Goal: Check status: Check status

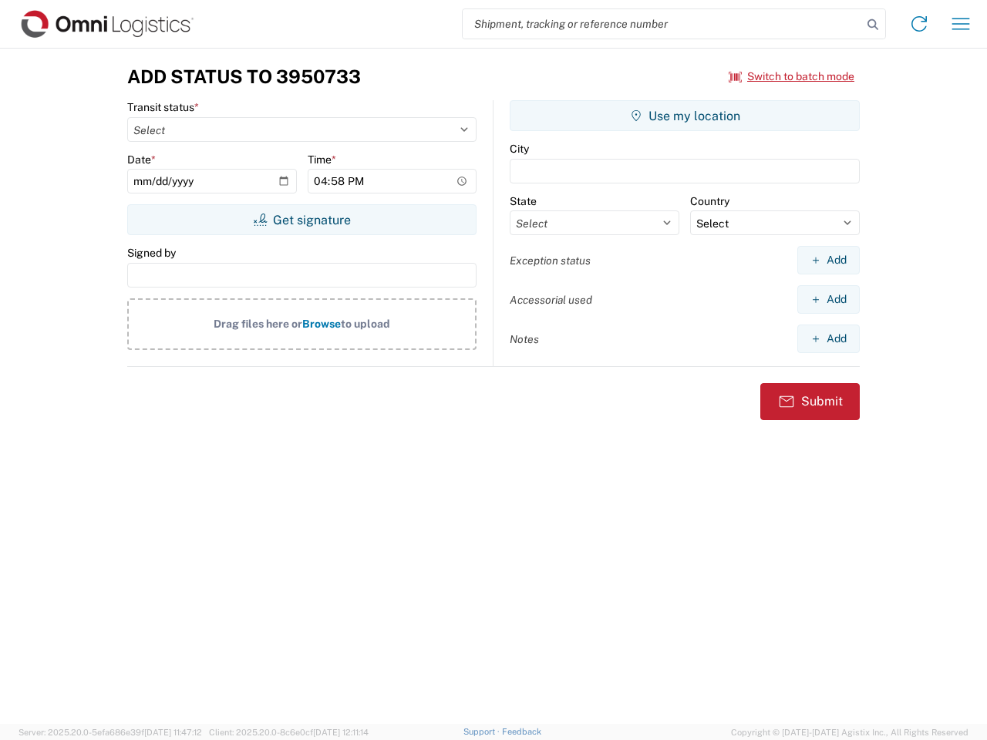
click at [662, 24] on input "search" at bounding box center [662, 23] width 399 height 29
click at [873, 25] on icon at bounding box center [873, 25] width 22 height 22
click at [919, 24] on icon at bounding box center [919, 24] width 25 height 25
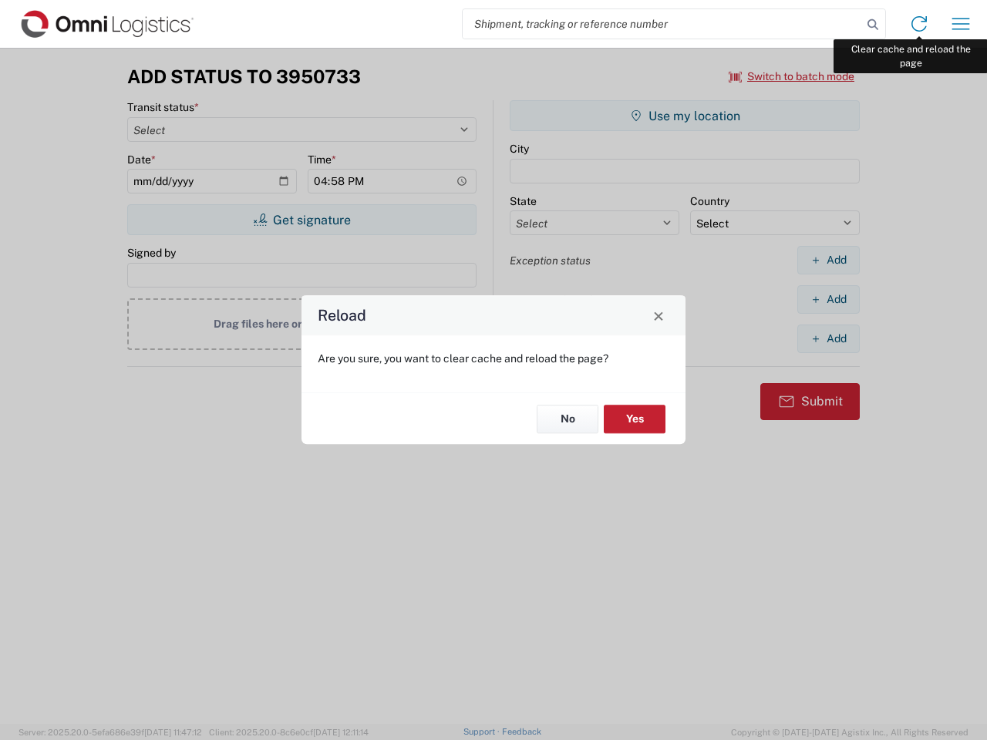
click at [961, 24] on div "Reload Are you sure, you want to clear cache and reload the page? No Yes" at bounding box center [493, 370] width 987 height 740
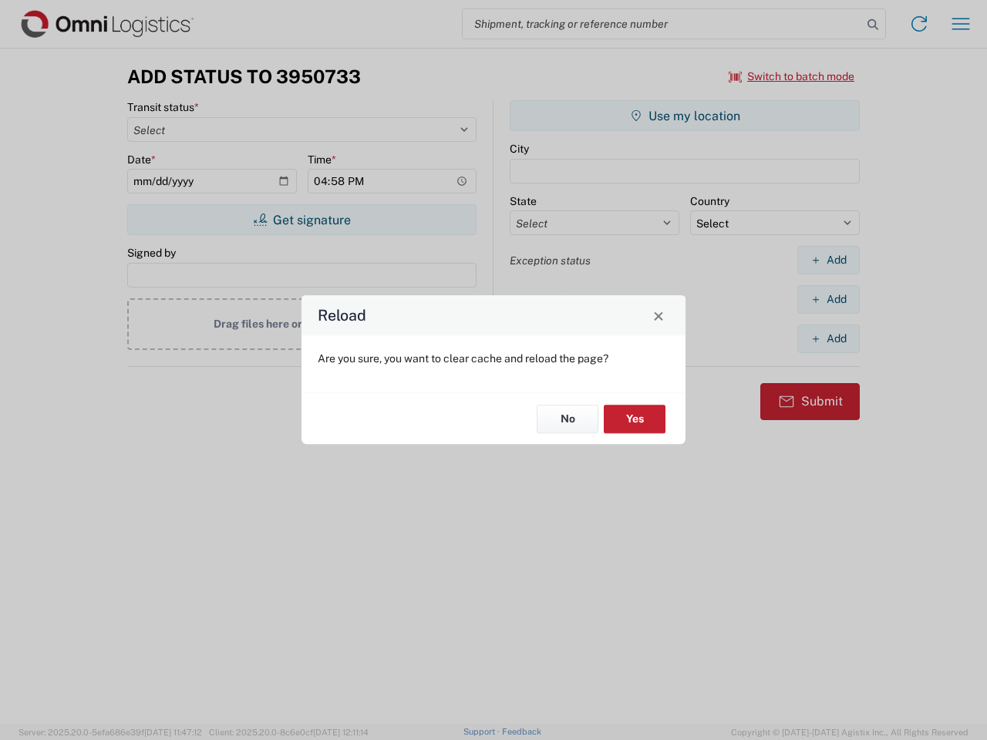
click at [792, 76] on div "Reload Are you sure, you want to clear cache and reload the page? No Yes" at bounding box center [493, 370] width 987 height 740
click at [301, 220] on div "Reload Are you sure, you want to clear cache and reload the page? No Yes" at bounding box center [493, 370] width 987 height 740
click at [685, 116] on div "Reload Are you sure, you want to clear cache and reload the page? No Yes" at bounding box center [493, 370] width 987 height 740
click at [828, 260] on div "Reload Are you sure, you want to clear cache and reload the page? No Yes" at bounding box center [493, 370] width 987 height 740
click at [828, 299] on div "Reload Are you sure, you want to clear cache and reload the page? No Yes" at bounding box center [493, 370] width 987 height 740
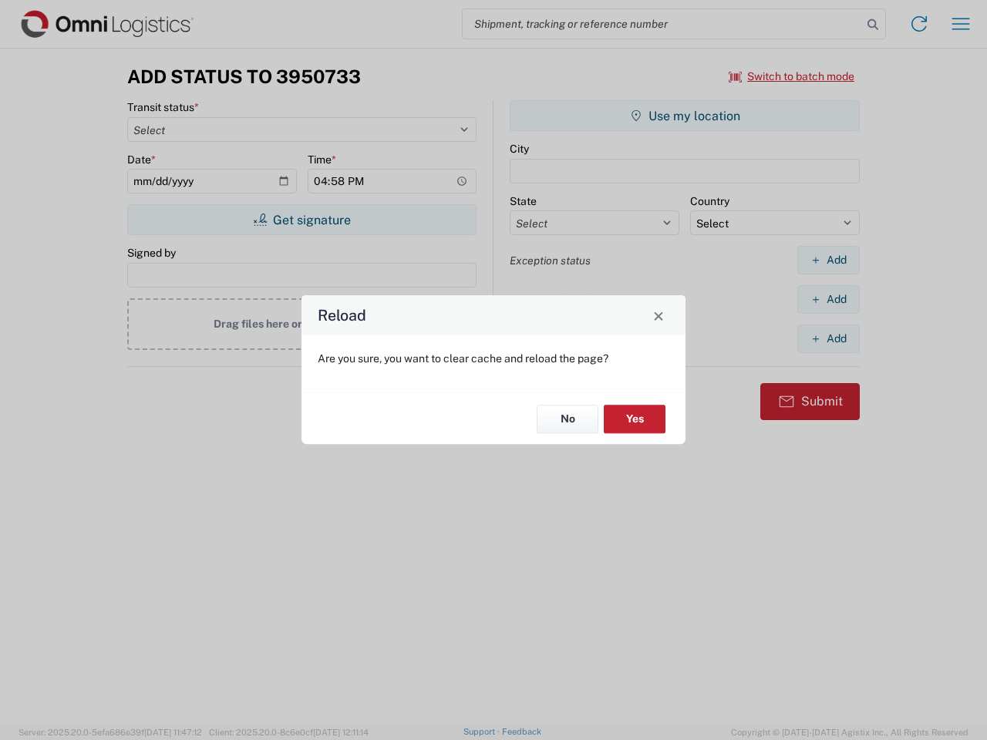
click at [828, 338] on div "Reload Are you sure, you want to clear cache and reload the page? No Yes" at bounding box center [493, 370] width 987 height 740
